Goal: Task Accomplishment & Management: Use online tool/utility

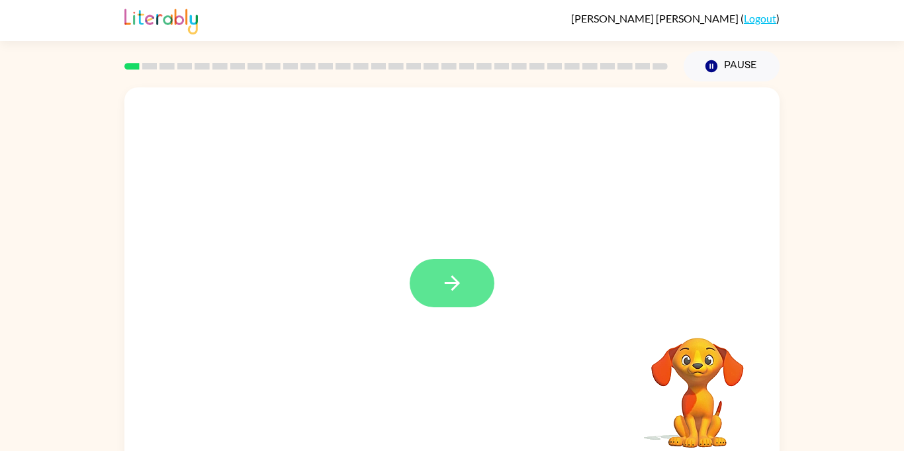
click at [452, 278] on icon "button" at bounding box center [451, 282] width 15 height 15
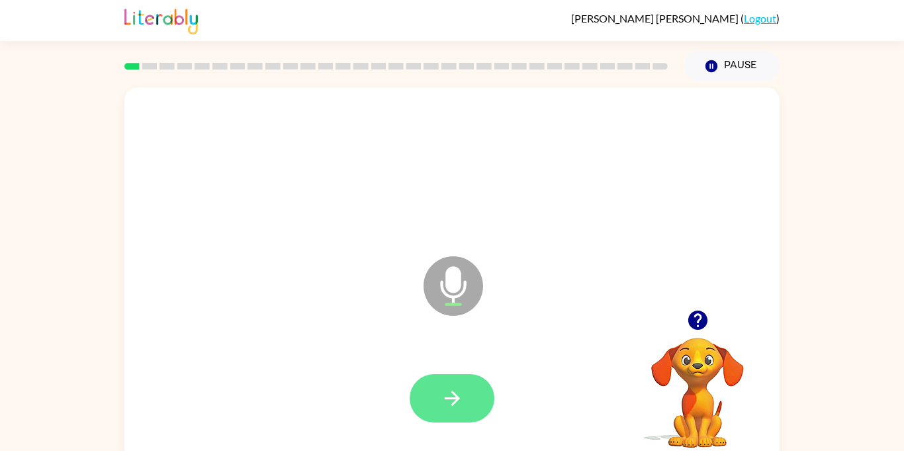
click at [453, 392] on icon "button" at bounding box center [451, 398] width 15 height 15
click at [468, 385] on button "button" at bounding box center [452, 398] width 85 height 48
click at [443, 401] on icon "button" at bounding box center [452, 398] width 23 height 23
click at [452, 411] on button "button" at bounding box center [452, 398] width 85 height 48
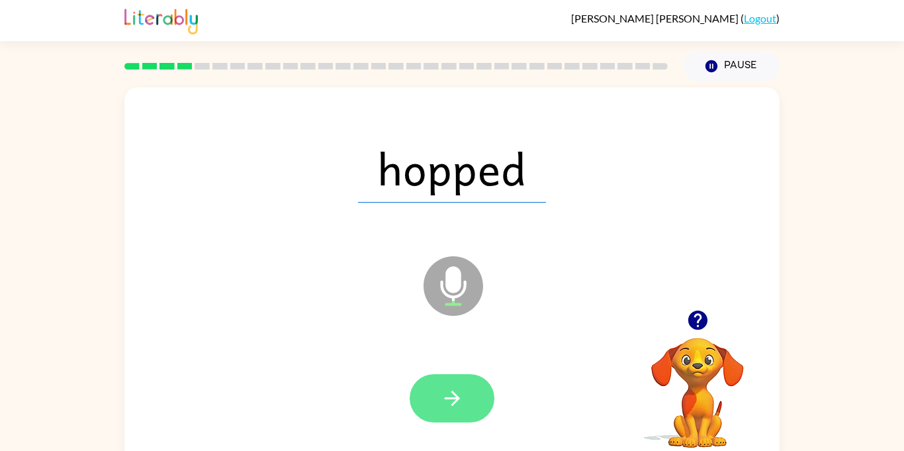
click at [461, 406] on icon "button" at bounding box center [452, 398] width 23 height 23
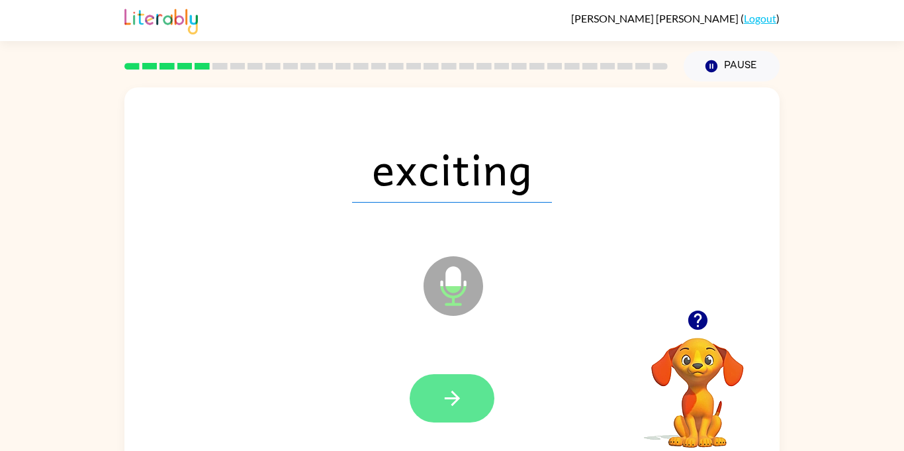
click at [463, 408] on icon "button" at bounding box center [452, 398] width 23 height 23
click at [457, 412] on button "button" at bounding box center [452, 398] width 85 height 48
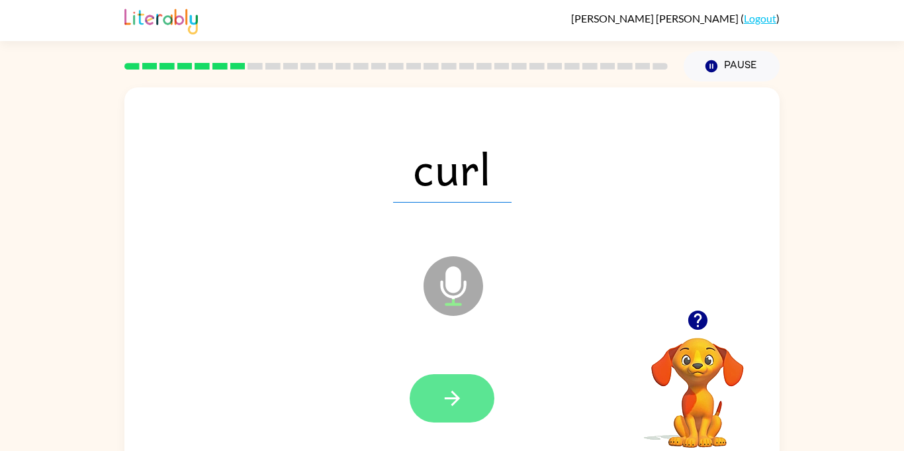
click at [452, 408] on icon "button" at bounding box center [452, 398] width 23 height 23
click at [458, 406] on icon "button" at bounding box center [452, 398] width 23 height 23
click at [451, 404] on icon "button" at bounding box center [451, 398] width 15 height 15
click at [449, 406] on icon "button" at bounding box center [452, 398] width 23 height 23
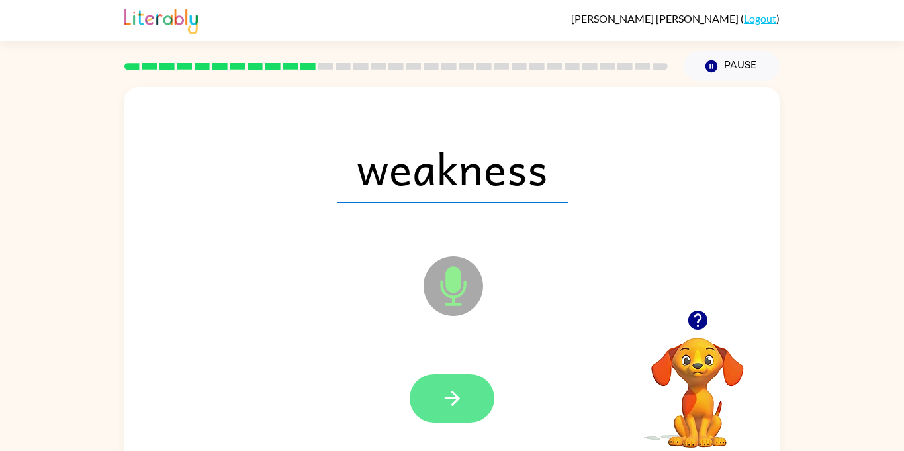
click at [462, 408] on icon "button" at bounding box center [452, 398] width 23 height 23
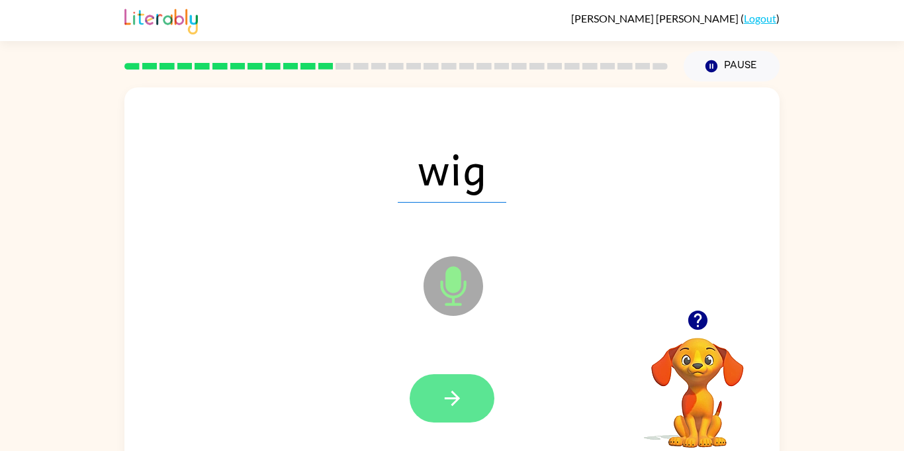
click at [458, 408] on icon "button" at bounding box center [452, 398] width 23 height 23
click at [460, 415] on button "button" at bounding box center [452, 398] width 85 height 48
click at [463, 402] on icon "button" at bounding box center [452, 398] width 23 height 23
click at [457, 411] on button "button" at bounding box center [452, 398] width 85 height 48
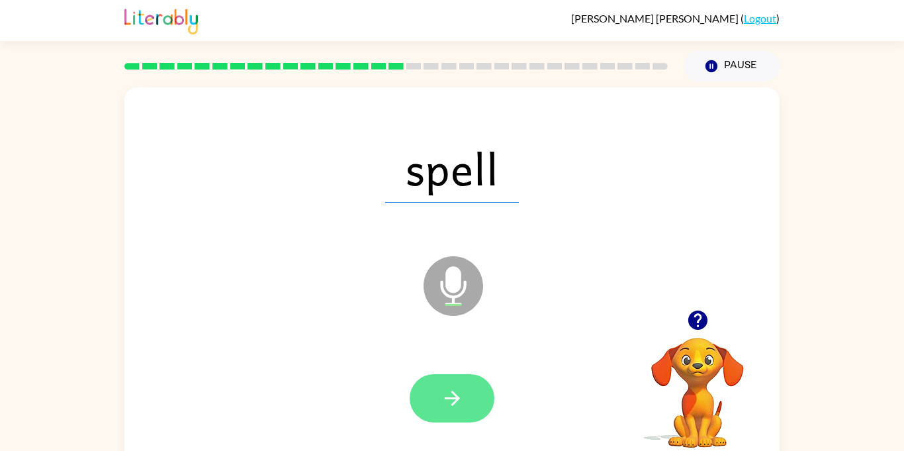
click at [447, 410] on button "button" at bounding box center [452, 398] width 85 height 48
click at [460, 417] on button "button" at bounding box center [452, 398] width 85 height 48
click at [467, 406] on button "button" at bounding box center [452, 398] width 85 height 48
click at [463, 410] on button "button" at bounding box center [452, 398] width 85 height 48
click at [459, 410] on button "button" at bounding box center [452, 398] width 85 height 48
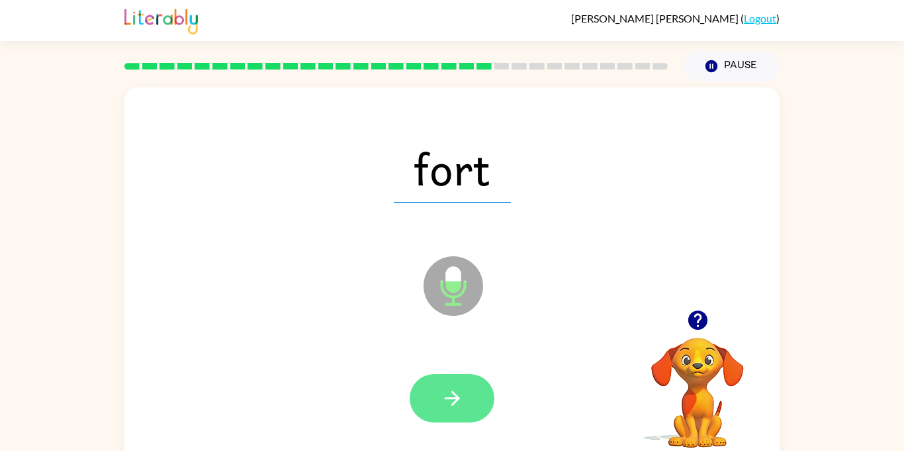
click at [459, 408] on icon "button" at bounding box center [452, 398] width 23 height 23
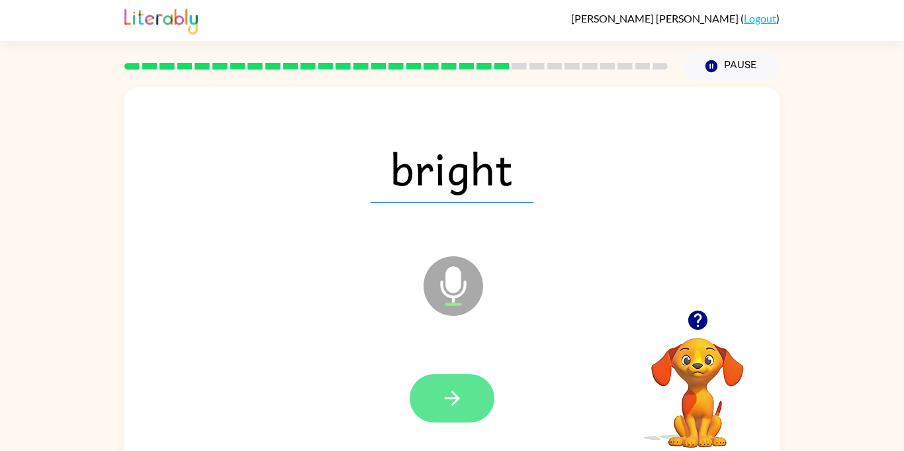
click at [463, 402] on icon "button" at bounding box center [452, 398] width 23 height 23
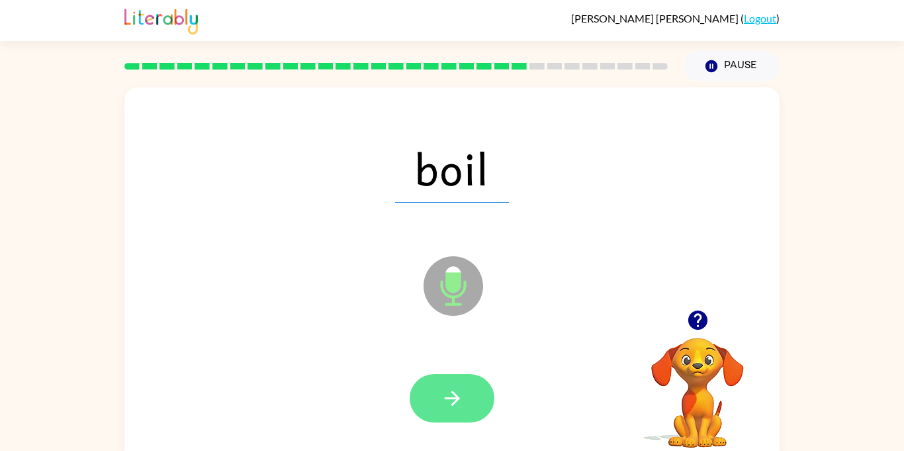
click at [451, 412] on button "button" at bounding box center [452, 398] width 85 height 48
click at [451, 418] on button "button" at bounding box center [452, 398] width 85 height 48
click at [449, 393] on icon "button" at bounding box center [452, 398] width 23 height 23
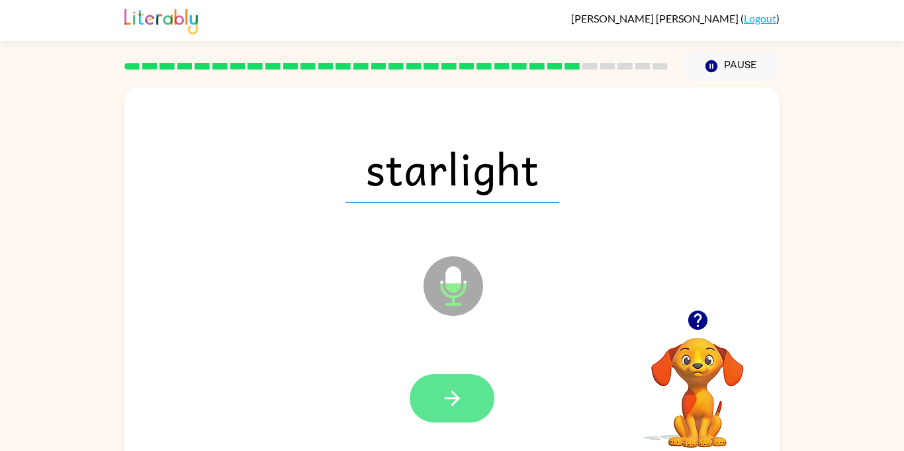
click at [465, 408] on button "button" at bounding box center [452, 398] width 85 height 48
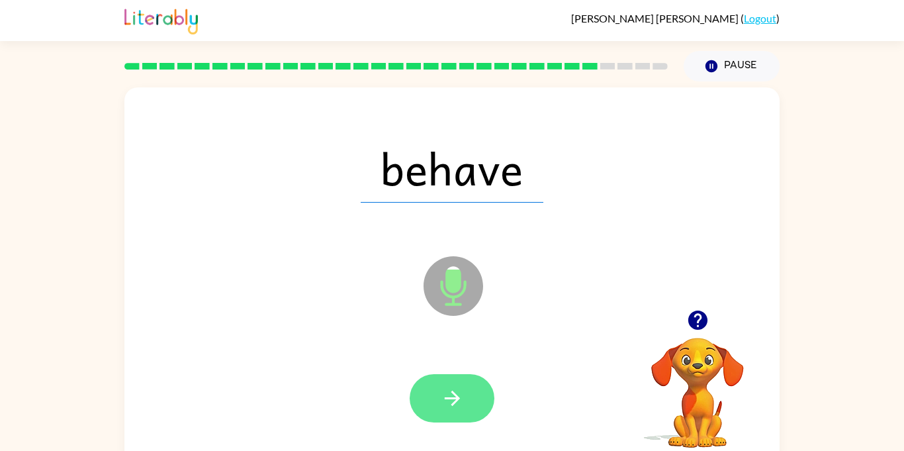
click at [449, 403] on icon "button" at bounding box center [452, 398] width 23 height 23
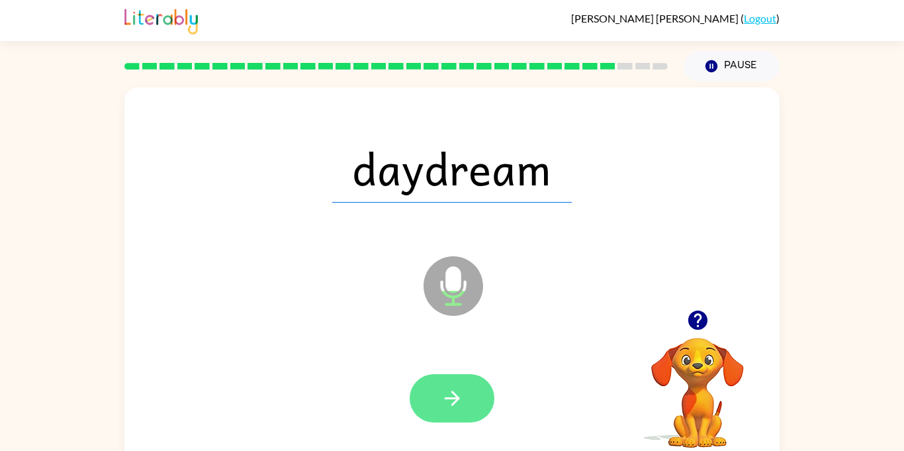
click at [471, 421] on button "button" at bounding box center [452, 398] width 85 height 48
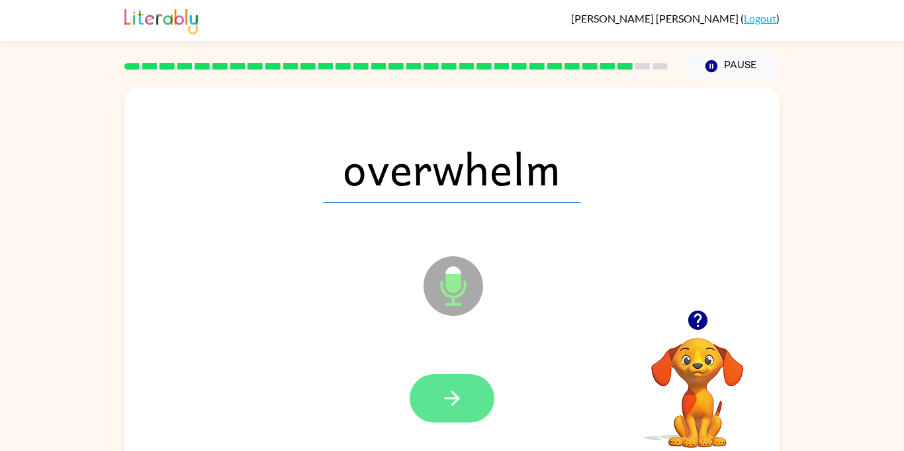
click at [464, 416] on button "button" at bounding box center [452, 398] width 85 height 48
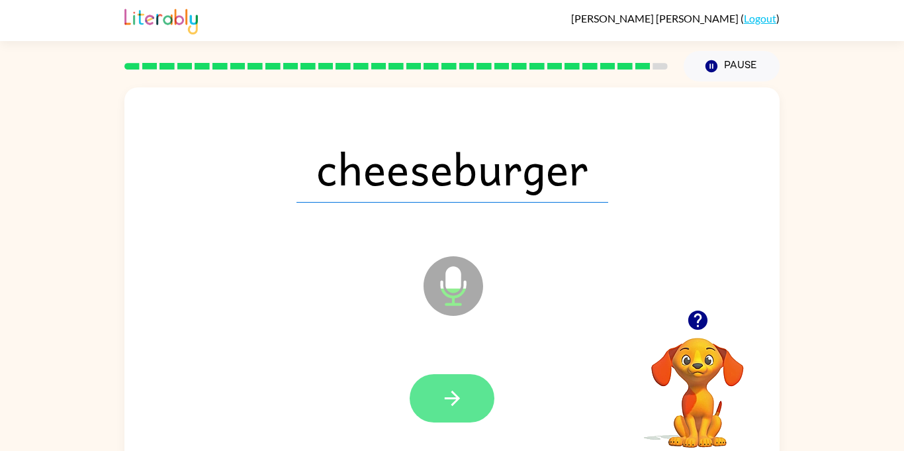
click at [447, 418] on button "button" at bounding box center [452, 398] width 85 height 48
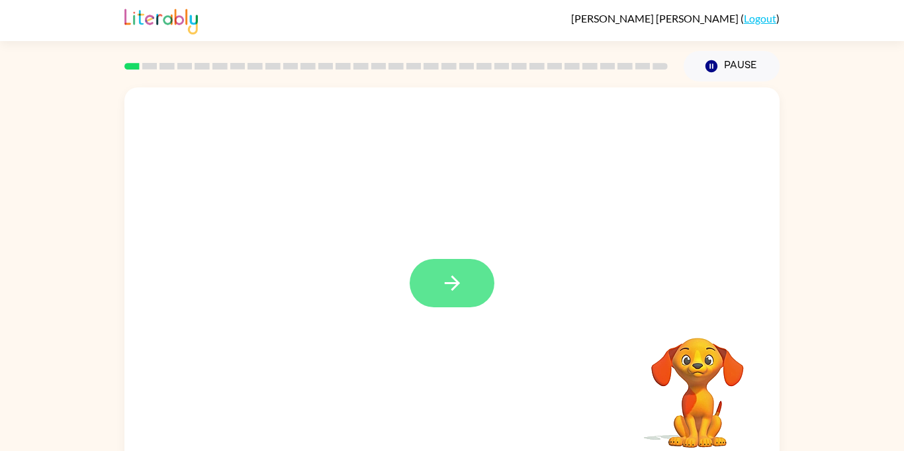
click at [439, 283] on button "button" at bounding box center [452, 283] width 85 height 48
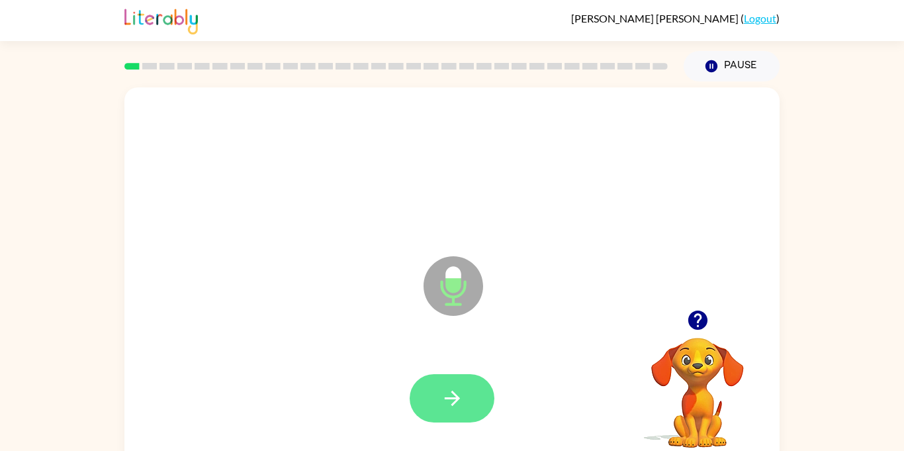
click at [447, 393] on icon "button" at bounding box center [452, 398] width 23 height 23
click at [429, 408] on button "button" at bounding box center [452, 398] width 85 height 48
click at [446, 385] on button "button" at bounding box center [452, 398] width 85 height 48
click at [441, 396] on icon "button" at bounding box center [452, 398] width 23 height 23
click at [440, 404] on button "button" at bounding box center [452, 398] width 85 height 48
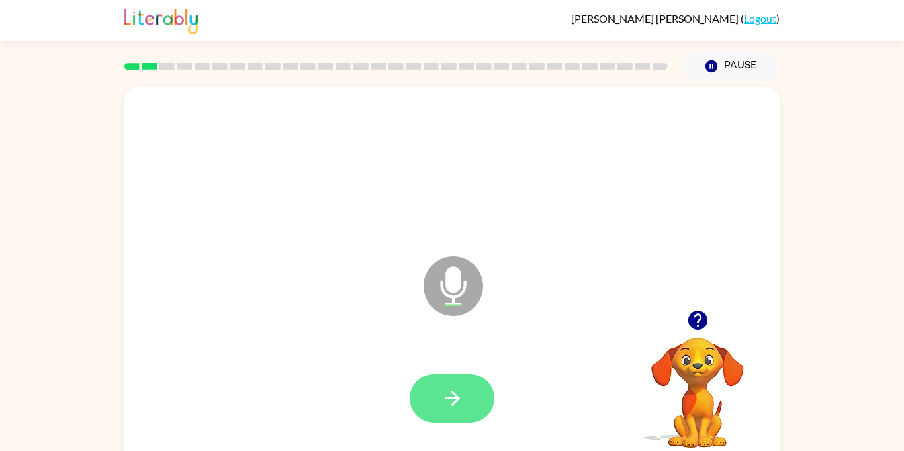
click at [424, 391] on button "button" at bounding box center [452, 398] width 85 height 48
click at [431, 400] on button "button" at bounding box center [452, 398] width 85 height 48
click at [460, 398] on icon "button" at bounding box center [452, 398] width 23 height 23
click at [451, 410] on button "button" at bounding box center [452, 398] width 85 height 48
click at [447, 408] on icon "button" at bounding box center [452, 398] width 23 height 23
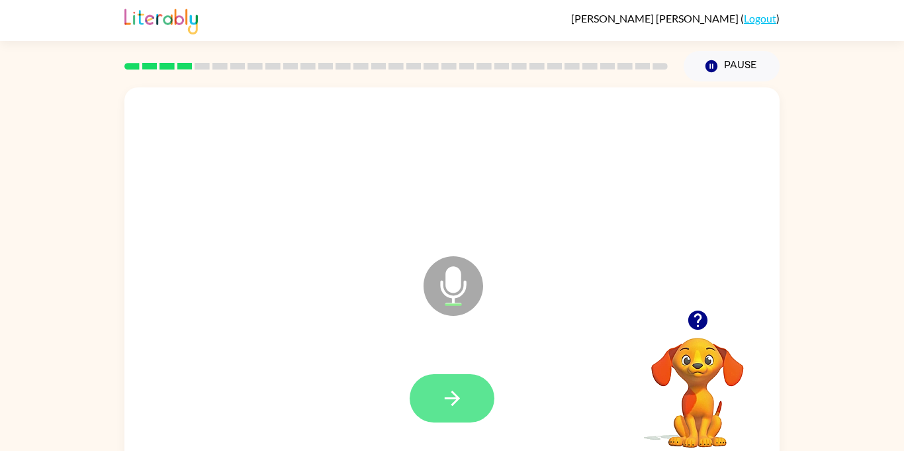
click at [446, 409] on icon "button" at bounding box center [452, 398] width 23 height 23
click at [454, 418] on button "button" at bounding box center [452, 398] width 85 height 48
click at [461, 416] on button "button" at bounding box center [452, 398] width 85 height 48
click at [451, 412] on button "button" at bounding box center [452, 398] width 85 height 48
click at [450, 421] on button "button" at bounding box center [452, 398] width 85 height 48
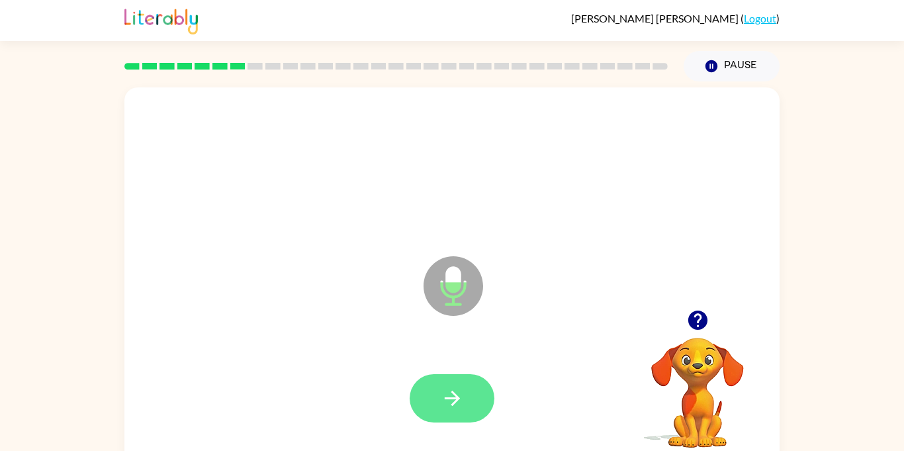
click at [442, 414] on button "button" at bounding box center [452, 398] width 85 height 48
click at [459, 406] on icon "button" at bounding box center [452, 398] width 23 height 23
click at [457, 404] on icon "button" at bounding box center [452, 398] width 23 height 23
click at [459, 404] on icon "button" at bounding box center [452, 398] width 23 height 23
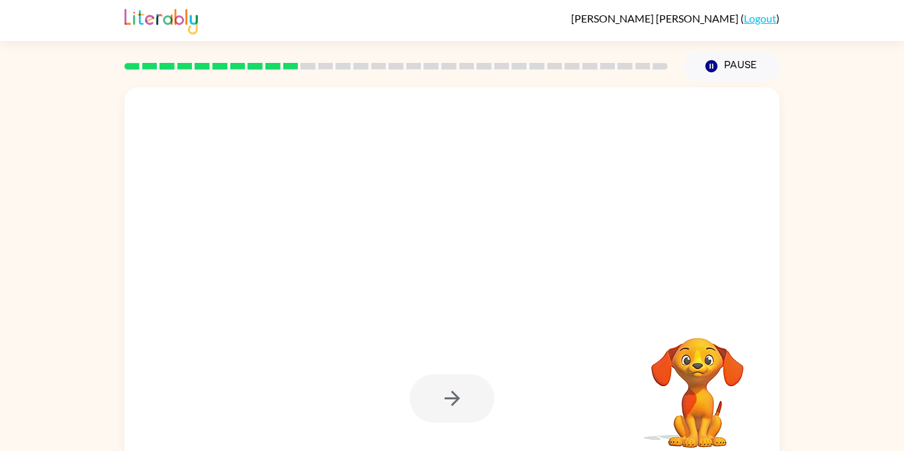
click at [452, 389] on div at bounding box center [452, 398] width 85 height 48
click at [451, 399] on div at bounding box center [452, 398] width 85 height 48
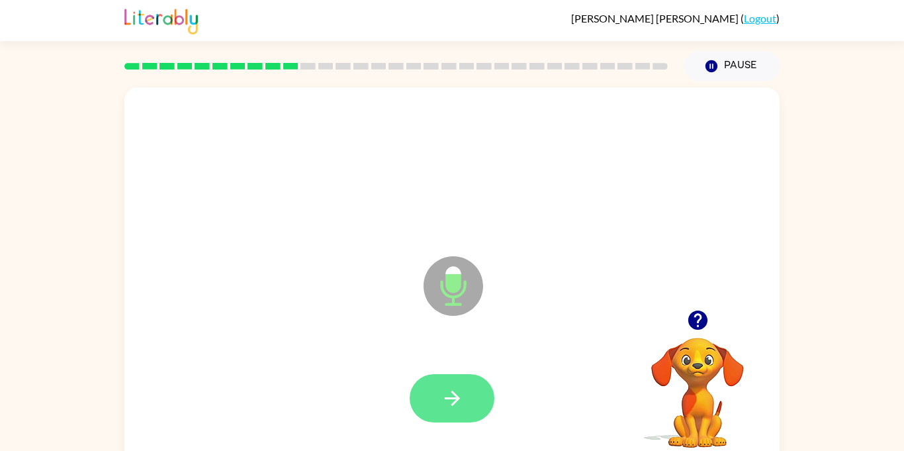
click at [461, 402] on icon "button" at bounding box center [452, 398] width 23 height 23
click at [457, 403] on icon "button" at bounding box center [452, 398] width 23 height 23
click at [447, 409] on icon "button" at bounding box center [452, 398] width 23 height 23
click at [451, 402] on icon "button" at bounding box center [452, 398] width 23 height 23
click at [459, 408] on icon "button" at bounding box center [452, 398] width 23 height 23
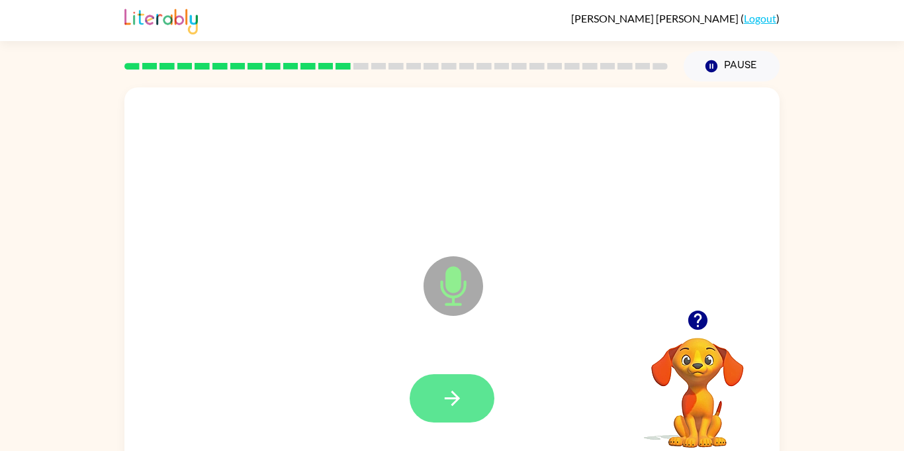
click at [463, 406] on icon "button" at bounding box center [452, 398] width 23 height 23
click at [463, 404] on icon "button" at bounding box center [452, 398] width 23 height 23
click at [462, 408] on icon "button" at bounding box center [452, 398] width 23 height 23
click at [455, 402] on icon "button" at bounding box center [451, 398] width 15 height 15
click at [453, 404] on icon "button" at bounding box center [451, 398] width 15 height 15
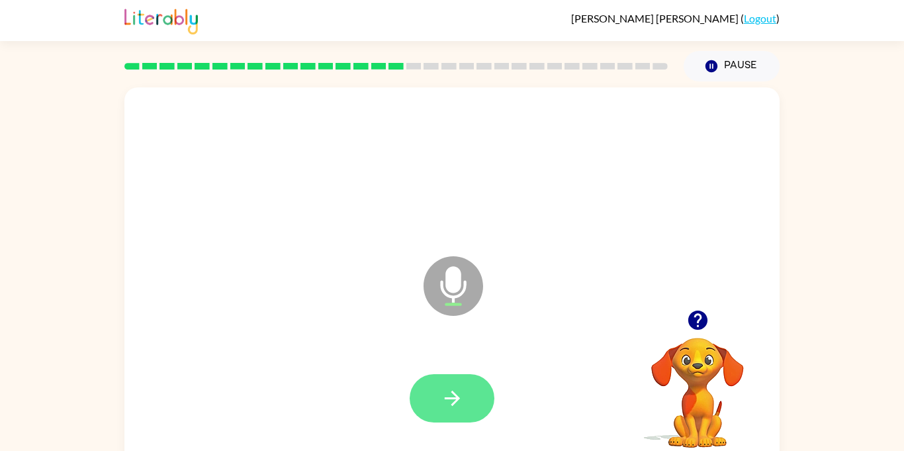
click at [449, 410] on button "button" at bounding box center [452, 398] width 85 height 48
click at [457, 408] on icon "button" at bounding box center [452, 398] width 23 height 23
click at [453, 408] on icon "button" at bounding box center [452, 398] width 23 height 23
click at [465, 410] on button "button" at bounding box center [452, 398] width 85 height 48
click at [457, 406] on icon "button" at bounding box center [452, 398] width 23 height 23
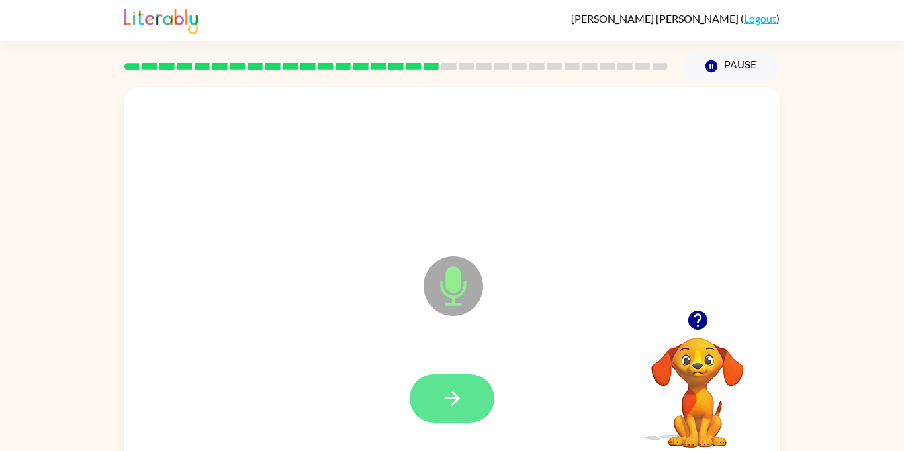
click at [463, 403] on icon "button" at bounding box center [452, 398] width 23 height 23
click at [434, 385] on button "button" at bounding box center [452, 398] width 85 height 48
click at [423, 396] on button "button" at bounding box center [452, 398] width 85 height 48
click at [452, 410] on button "button" at bounding box center [452, 398] width 85 height 48
click at [448, 398] on icon "button" at bounding box center [451, 398] width 15 height 15
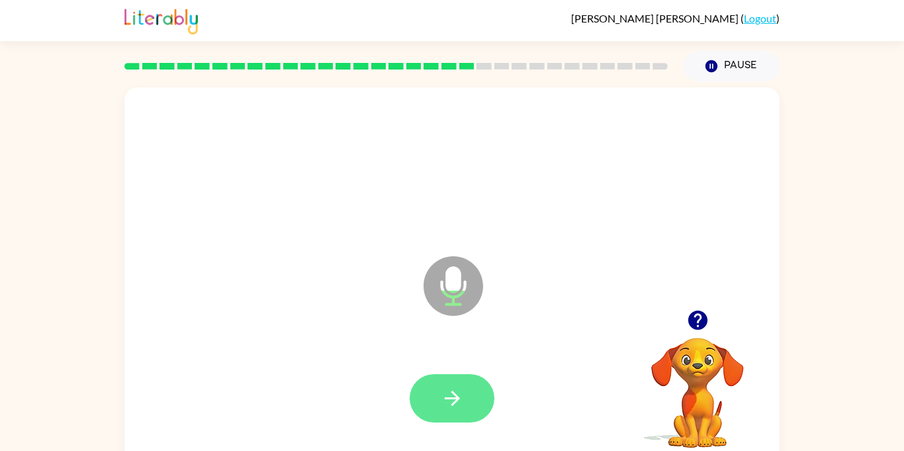
click at [460, 402] on icon "button" at bounding box center [452, 398] width 23 height 23
click at [458, 406] on icon "button" at bounding box center [452, 398] width 23 height 23
click at [448, 406] on icon "button" at bounding box center [452, 398] width 23 height 23
click at [457, 395] on icon "button" at bounding box center [452, 398] width 23 height 23
click at [458, 398] on icon "button" at bounding box center [451, 398] width 15 height 15
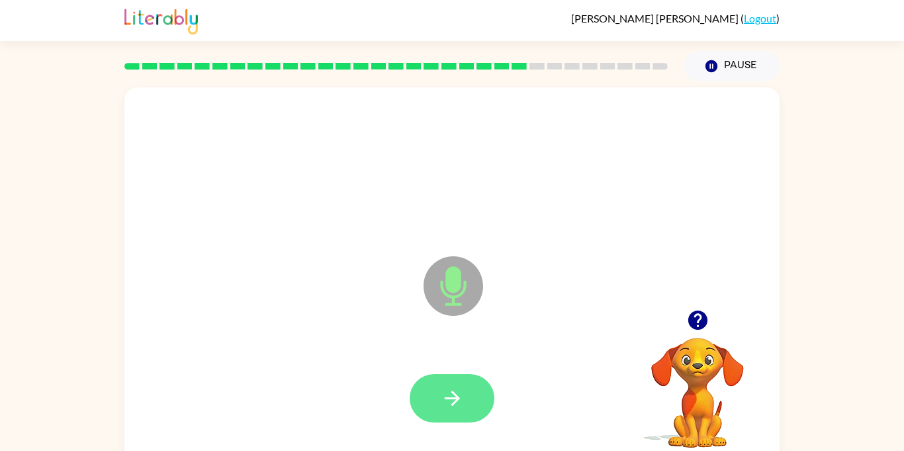
click at [454, 416] on button "button" at bounding box center [452, 398] width 85 height 48
click at [460, 397] on icon "button" at bounding box center [452, 398] width 23 height 23
click at [464, 400] on button "button" at bounding box center [452, 398] width 85 height 48
click at [461, 402] on icon "button" at bounding box center [452, 398] width 23 height 23
click at [453, 402] on icon "button" at bounding box center [451, 398] width 15 height 15
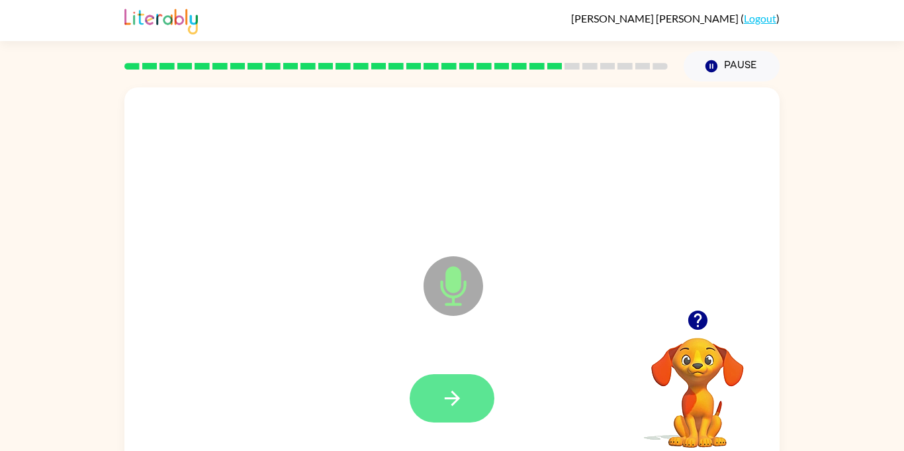
click at [445, 405] on icon "button" at bounding box center [452, 398] width 23 height 23
click at [459, 403] on icon "button" at bounding box center [452, 398] width 23 height 23
click at [457, 397] on icon "button" at bounding box center [451, 398] width 15 height 15
click at [459, 402] on icon "button" at bounding box center [452, 398] width 23 height 23
click at [469, 387] on button "button" at bounding box center [452, 398] width 85 height 48
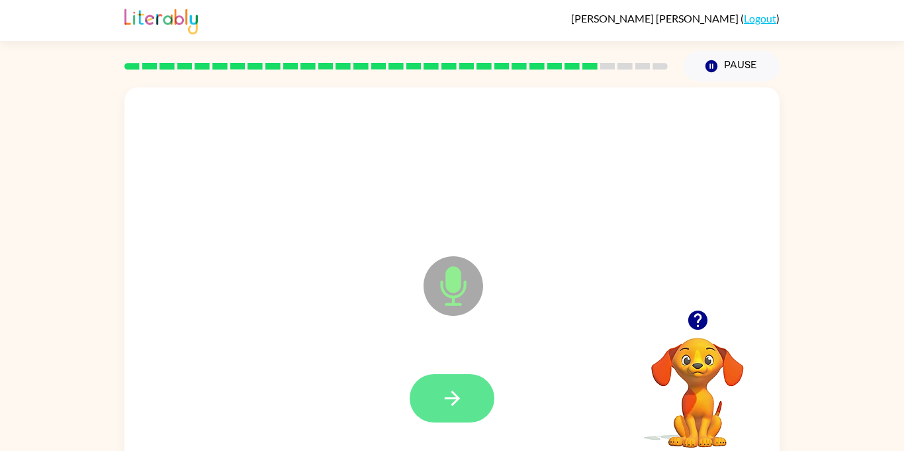
click at [455, 397] on icon "button" at bounding box center [451, 398] width 15 height 15
click at [465, 404] on button "button" at bounding box center [452, 398] width 85 height 48
click at [462, 402] on icon "button" at bounding box center [452, 398] width 23 height 23
click at [461, 408] on icon "button" at bounding box center [452, 398] width 23 height 23
click at [460, 408] on icon "button" at bounding box center [452, 398] width 23 height 23
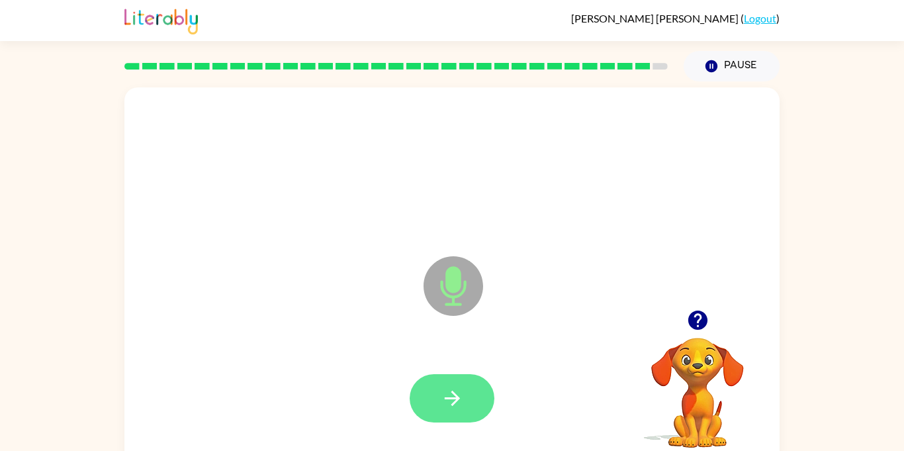
click at [456, 413] on button "button" at bounding box center [452, 398] width 85 height 48
click at [451, 406] on icon "button" at bounding box center [452, 398] width 23 height 23
